Goal: Task Accomplishment & Management: Use online tool/utility

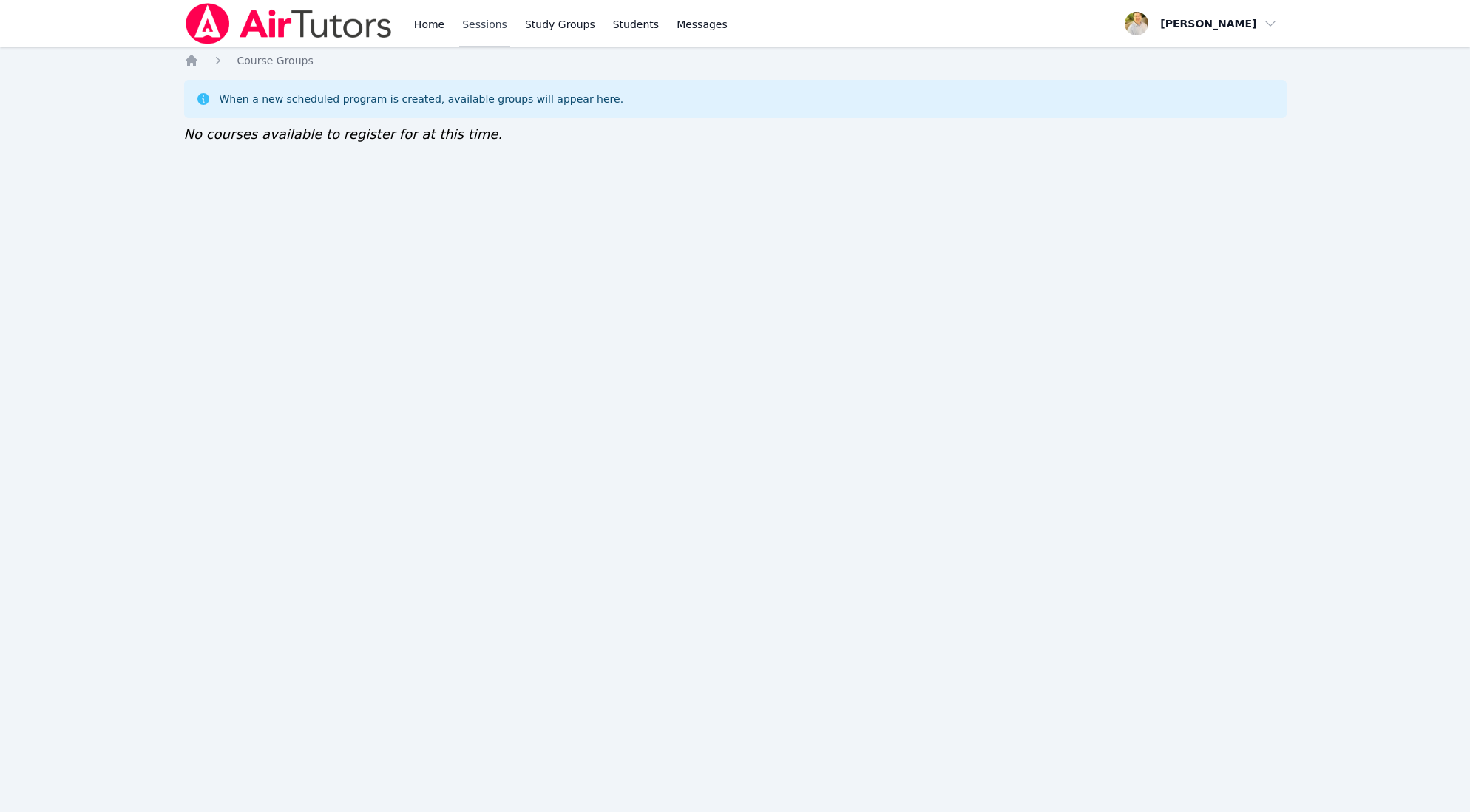
click at [476, 26] on link "Sessions" at bounding box center [485, 24] width 51 height 47
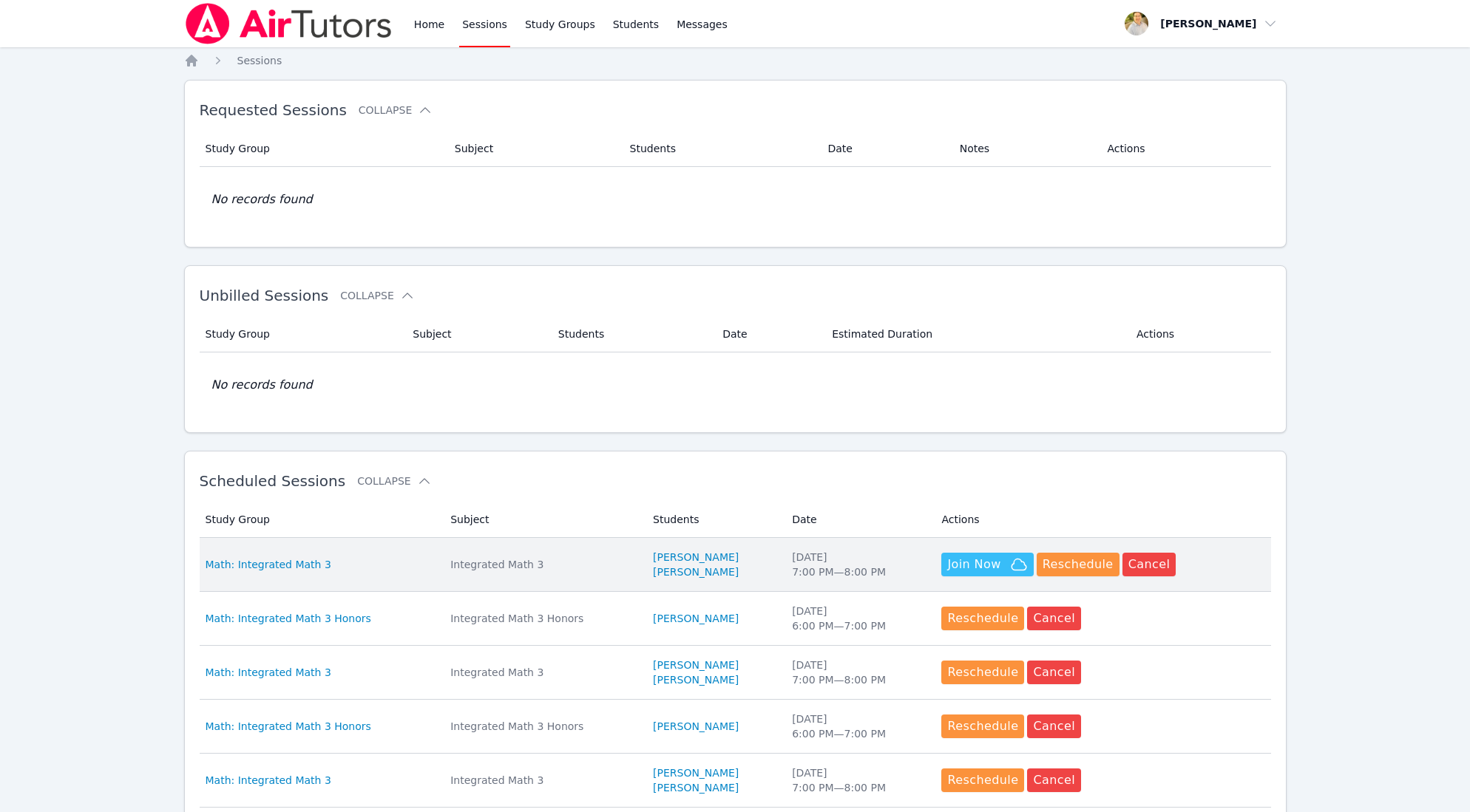
click at [1001, 561] on span "Join Now" at bounding box center [987, 565] width 79 height 17
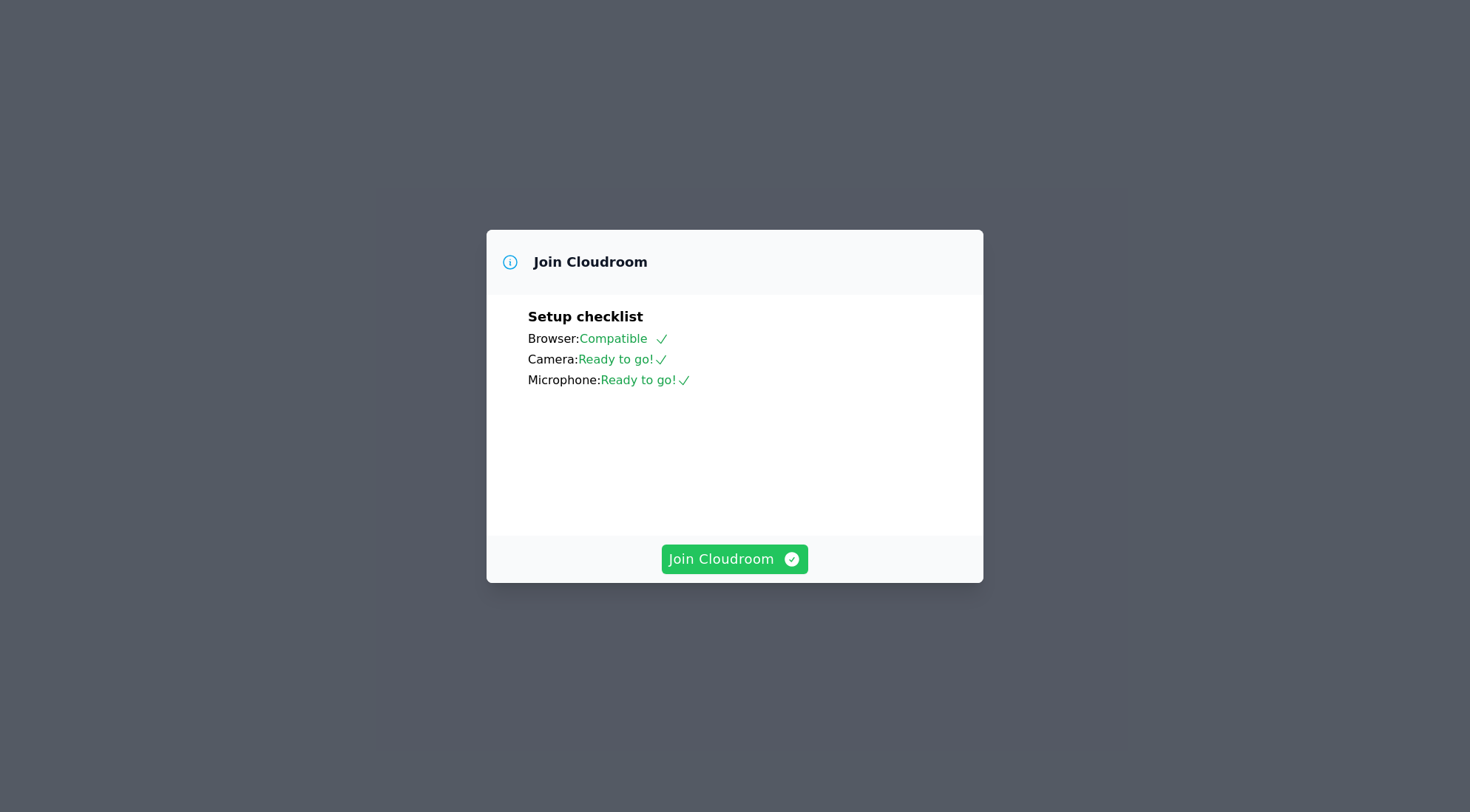
click at [760, 570] on span "Join Cloudroom" at bounding box center [735, 560] width 133 height 21
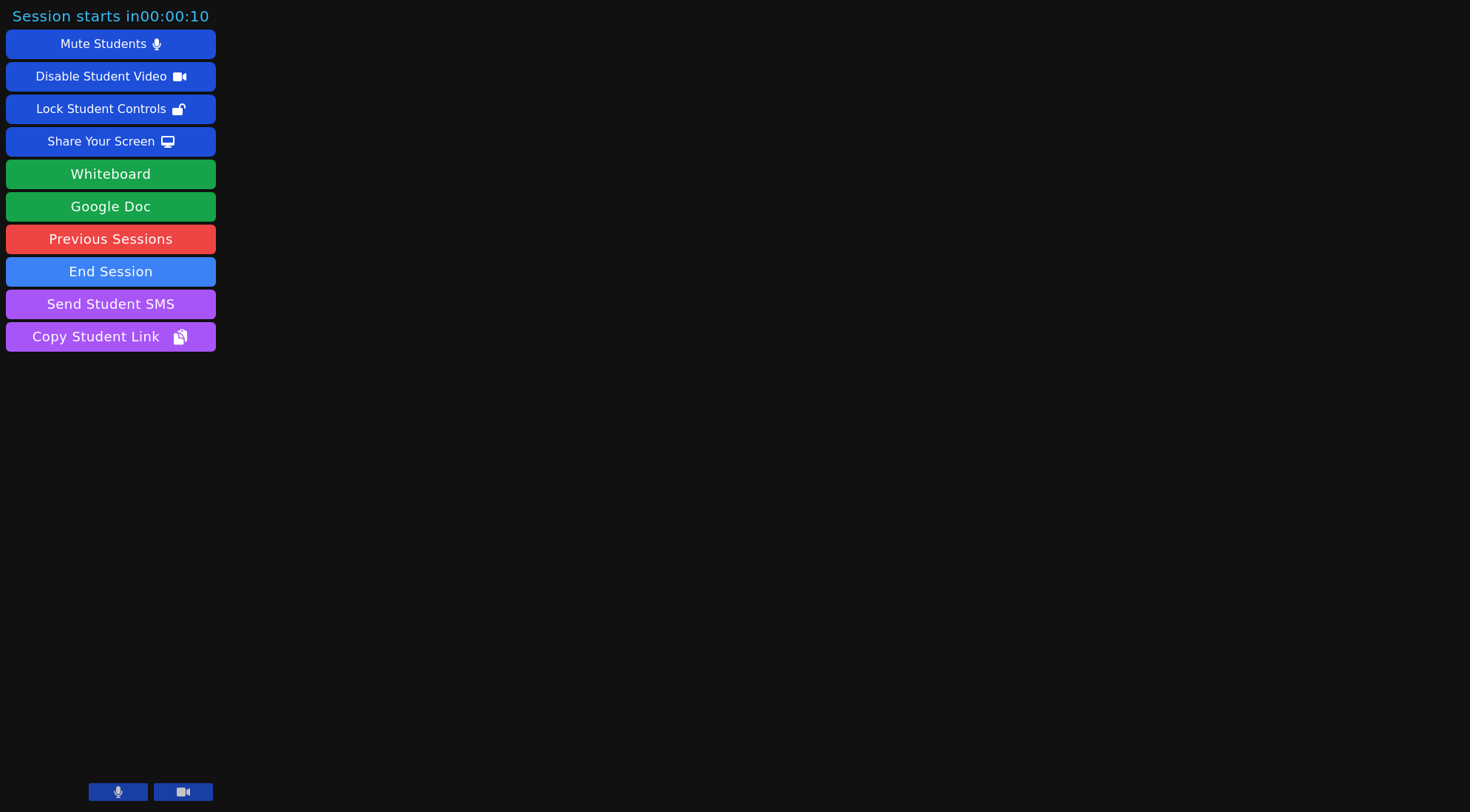
click at [114, 795] on icon at bounding box center [118, 793] width 9 height 12
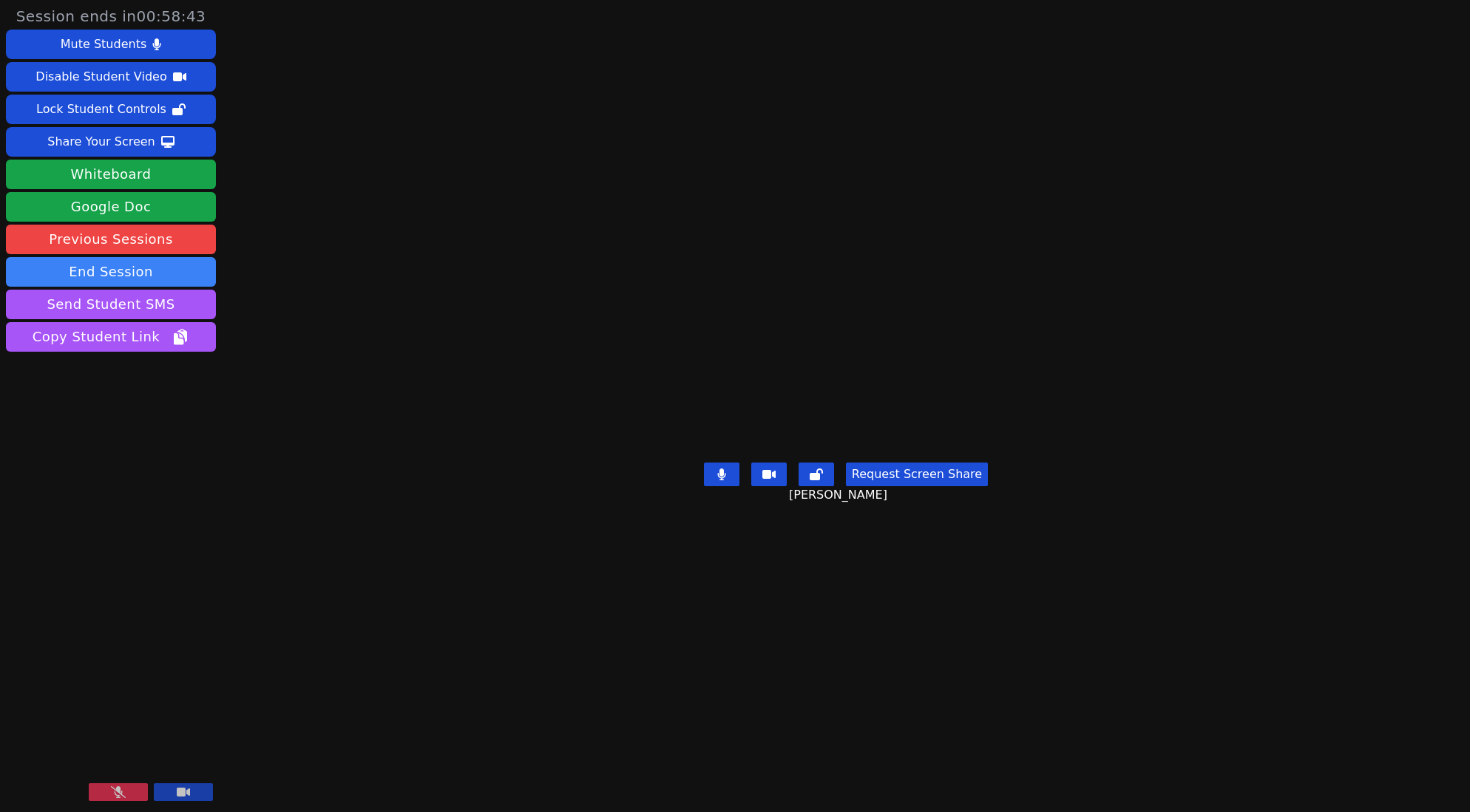
click at [133, 782] on video at bounding box center [111, 747] width 210 height 118
click at [121, 798] on icon at bounding box center [118, 793] width 15 height 12
click at [114, 792] on icon at bounding box center [118, 793] width 9 height 12
click at [190, 794] on icon at bounding box center [183, 793] width 13 height 9
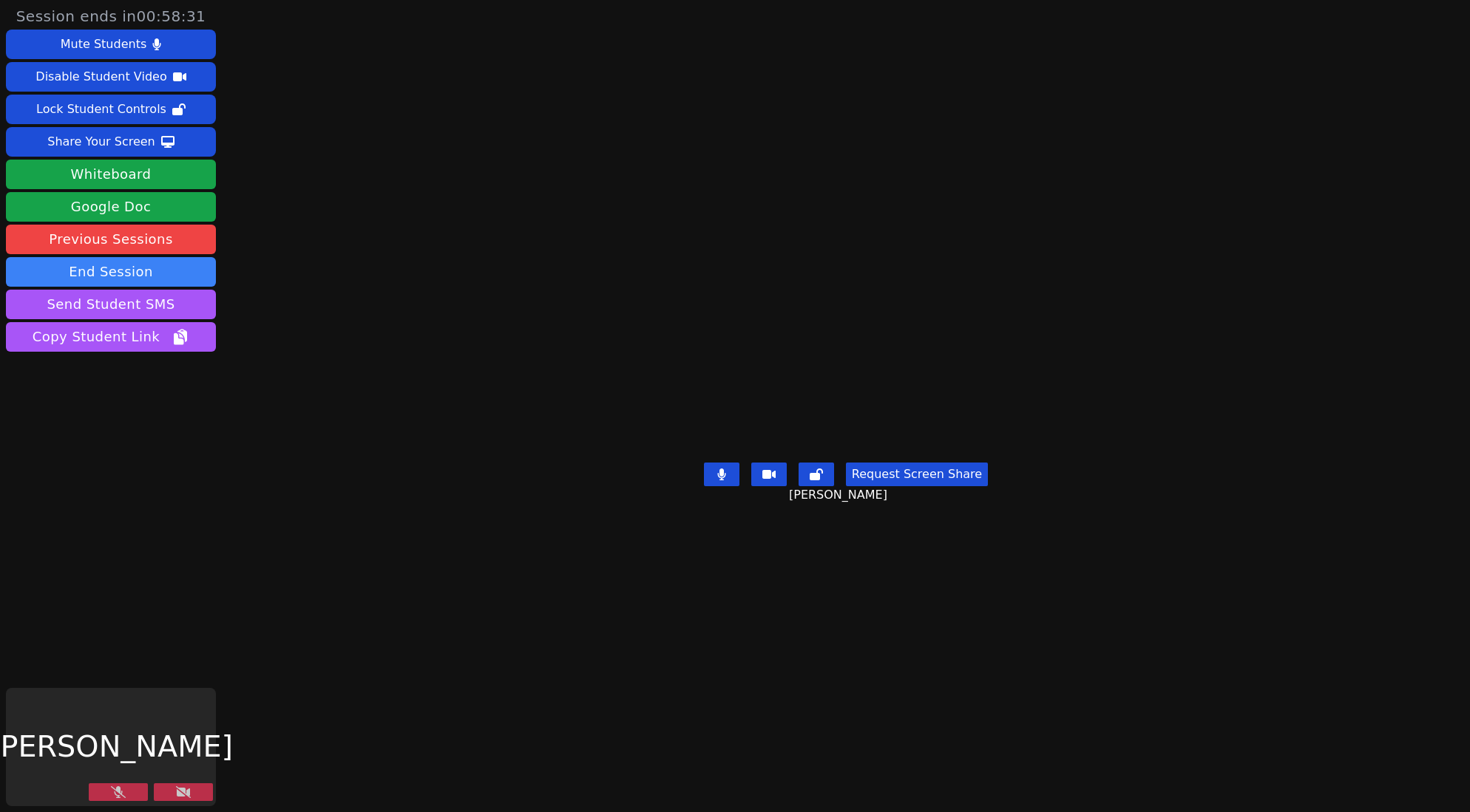
click at [109, 788] on button at bounding box center [119, 792] width 59 height 17
click at [184, 788] on icon at bounding box center [183, 793] width 15 height 12
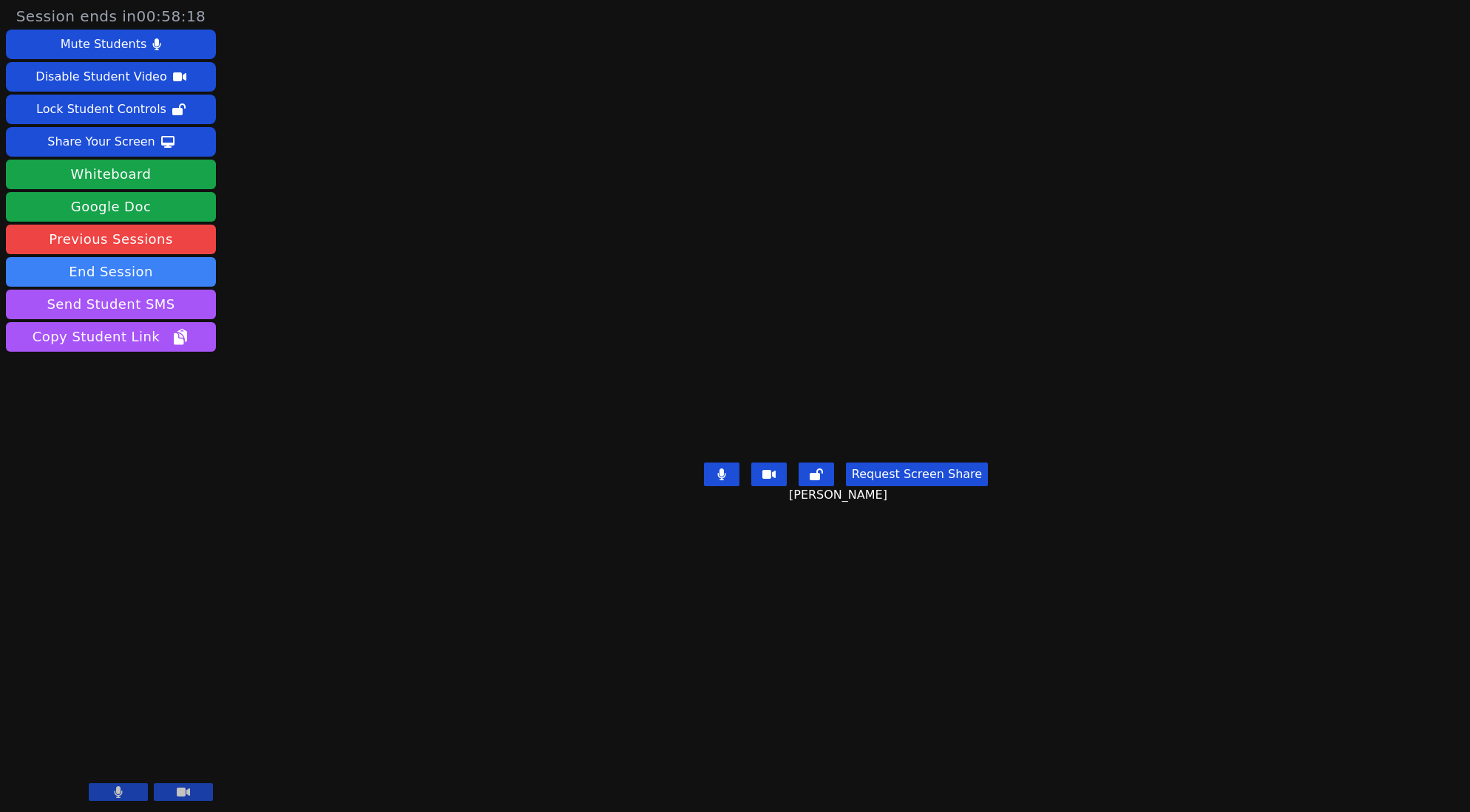
click at [125, 793] on button at bounding box center [119, 792] width 59 height 17
click at [185, 792] on icon at bounding box center [183, 793] width 13 height 9
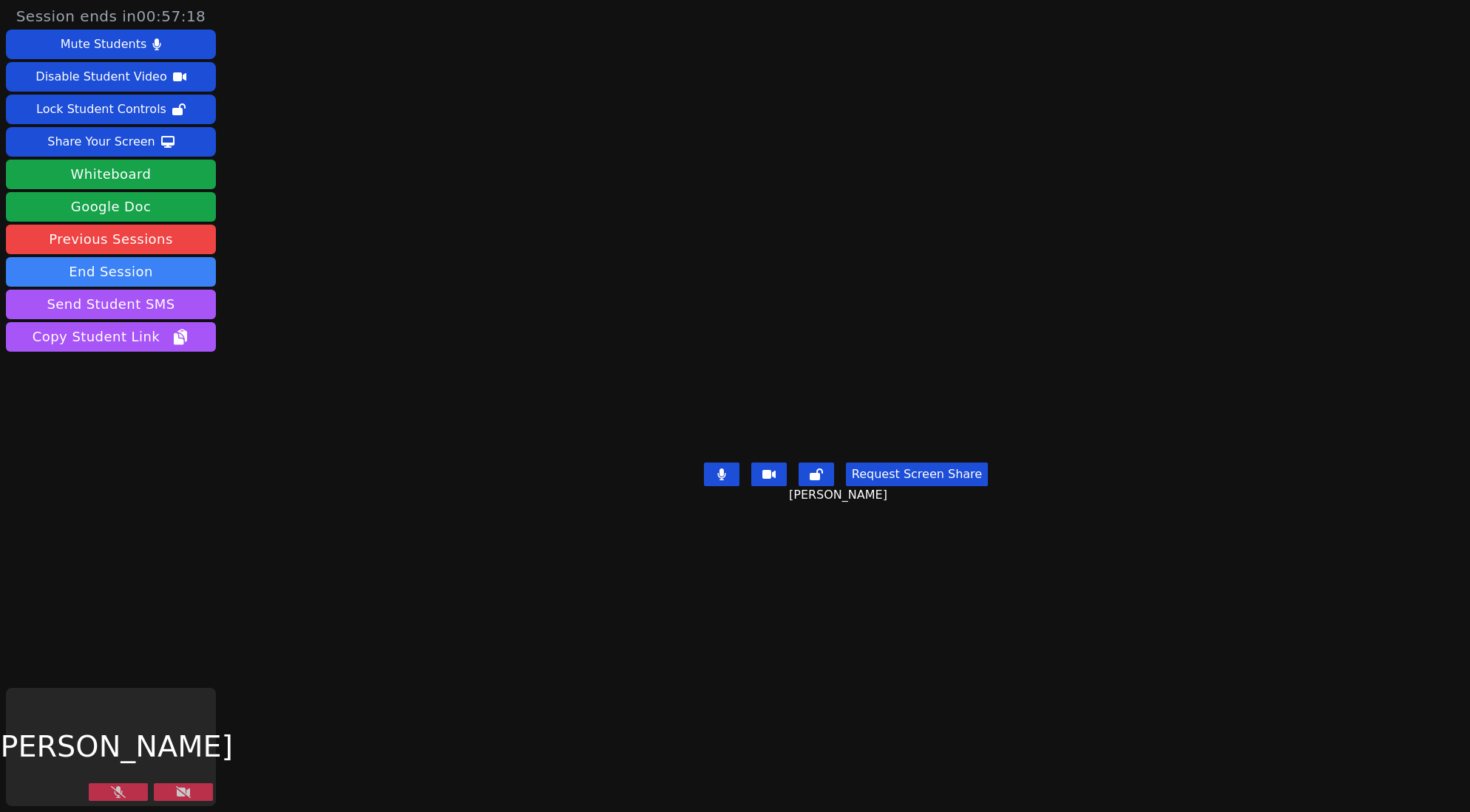
click at [185, 792] on icon at bounding box center [183, 793] width 15 height 12
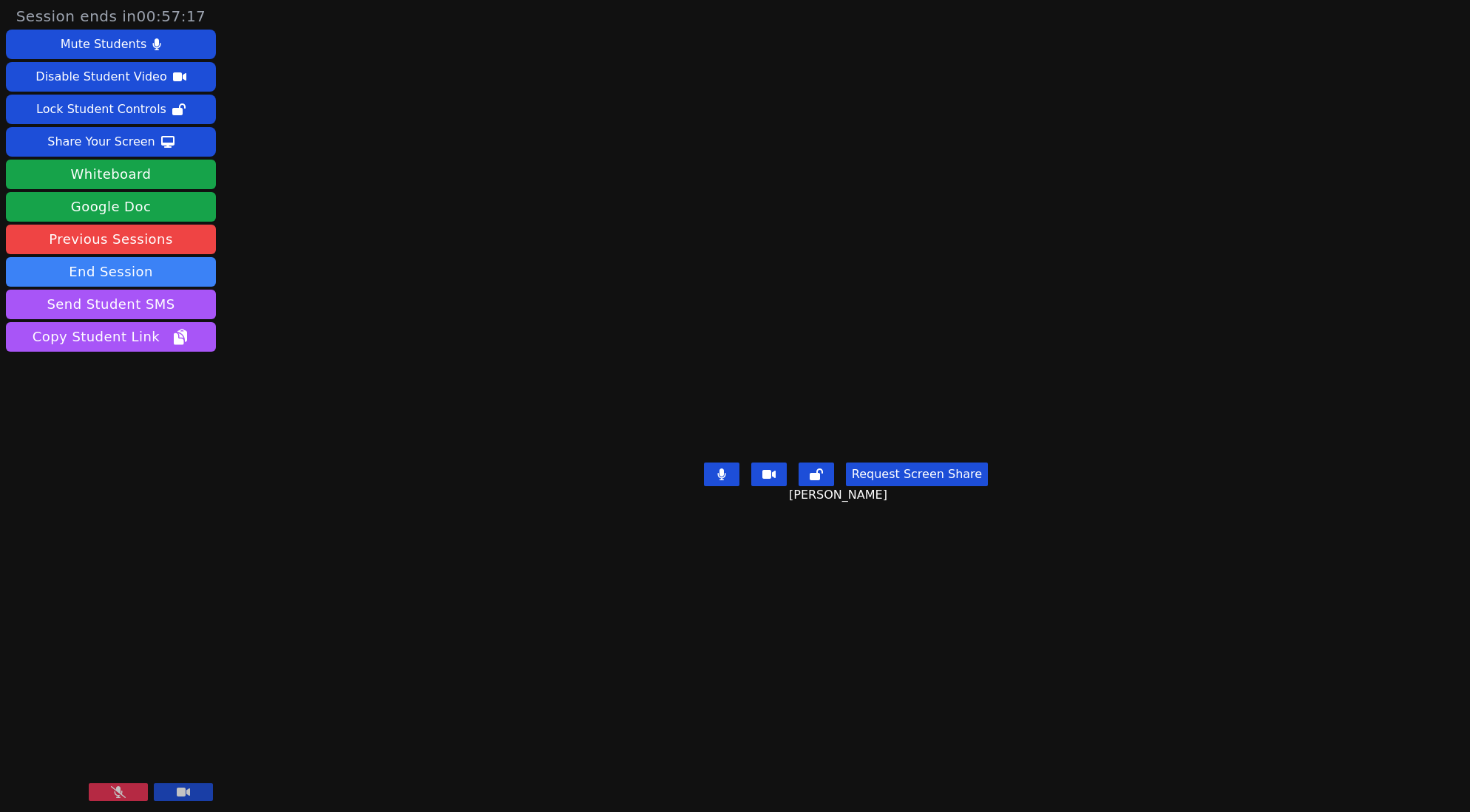
click at [128, 797] on button at bounding box center [119, 792] width 59 height 17
click at [122, 788] on icon at bounding box center [118, 793] width 9 height 12
click at [244, 475] on div "Session ends in 00:57:10 Mute Students Disable Student Video Lock Student Contr…" at bounding box center [735, 406] width 1470 height 812
click at [118, 797] on icon at bounding box center [118, 793] width 15 height 12
click at [146, 176] on button "Whiteboard" at bounding box center [111, 175] width 210 height 30
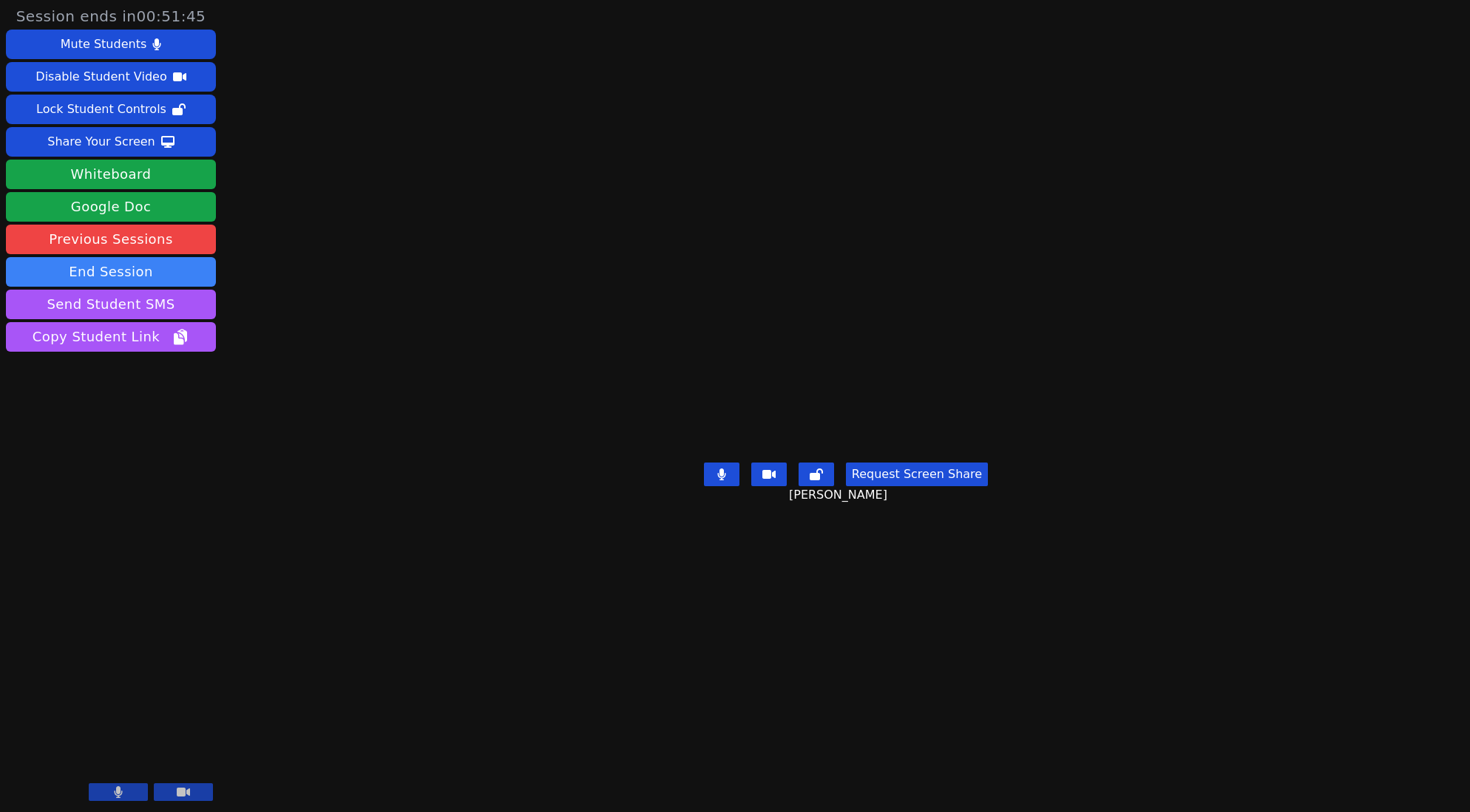
click at [117, 793] on icon at bounding box center [118, 793] width 8 height 12
click at [734, 486] on button at bounding box center [721, 474] width 36 height 24
click at [128, 791] on button at bounding box center [119, 792] width 59 height 17
click at [723, 480] on icon at bounding box center [721, 475] width 15 height 12
